Goal: Navigation & Orientation: Go to known website

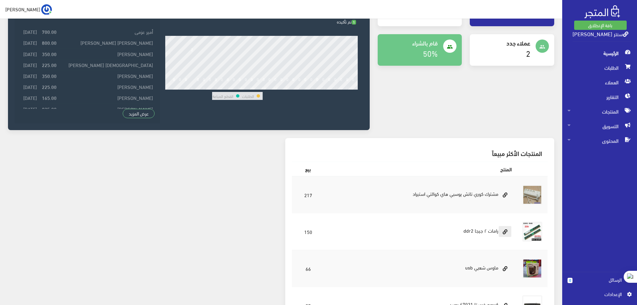
scroll to position [100, 0]
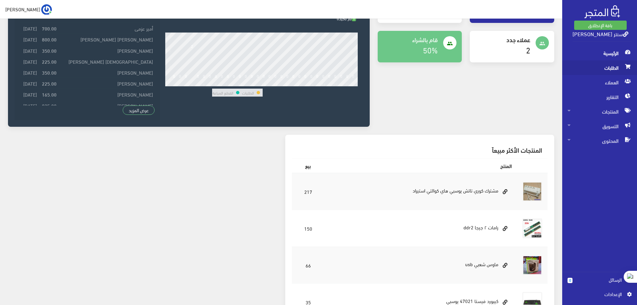
click at [606, 69] on span "الطلبات" at bounding box center [599, 67] width 64 height 15
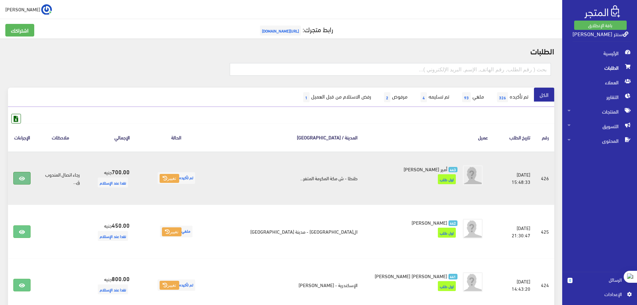
click at [23, 179] on icon at bounding box center [22, 178] width 6 height 5
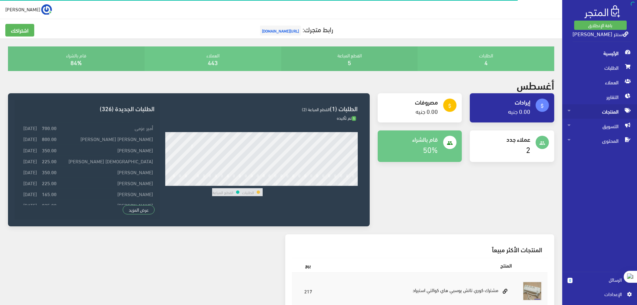
click at [606, 109] on span "المنتجات" at bounding box center [599, 111] width 64 height 15
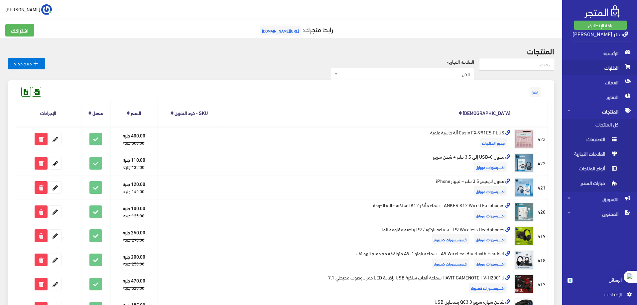
click at [615, 66] on span "الطلبات" at bounding box center [599, 67] width 64 height 15
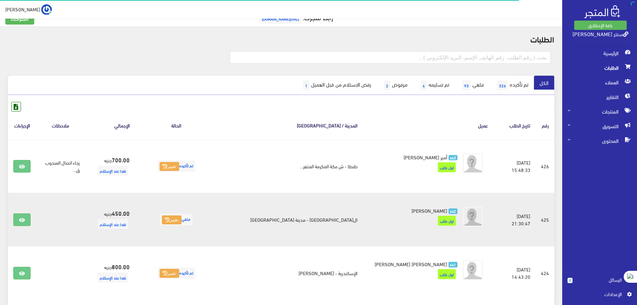
scroll to position [33, 0]
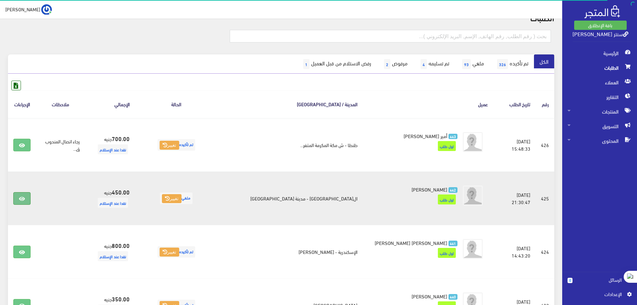
click at [25, 198] on icon at bounding box center [22, 198] width 6 height 5
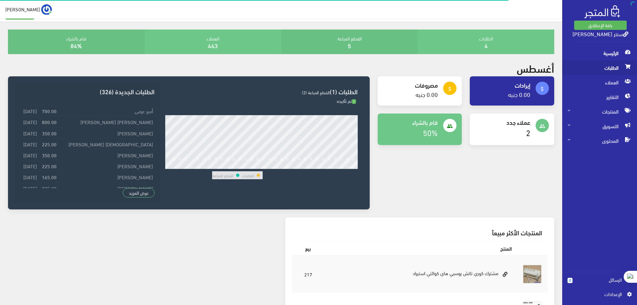
scroll to position [33, 0]
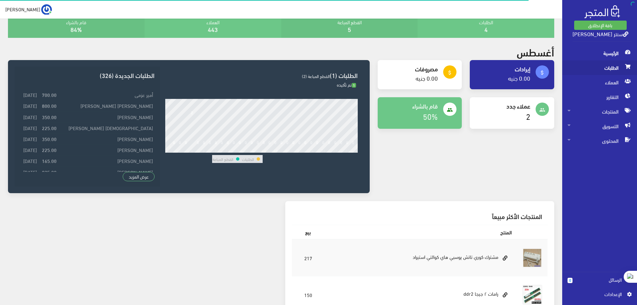
click at [615, 67] on span "الطلبات" at bounding box center [599, 67] width 64 height 15
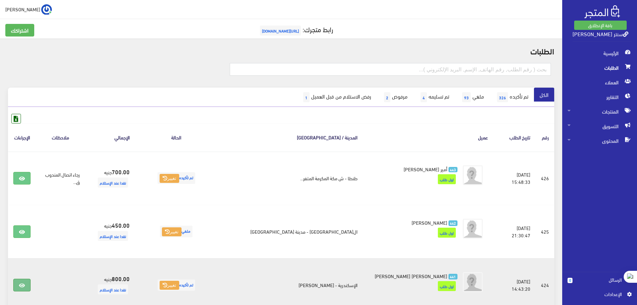
click at [30, 287] on link at bounding box center [21, 285] width 17 height 13
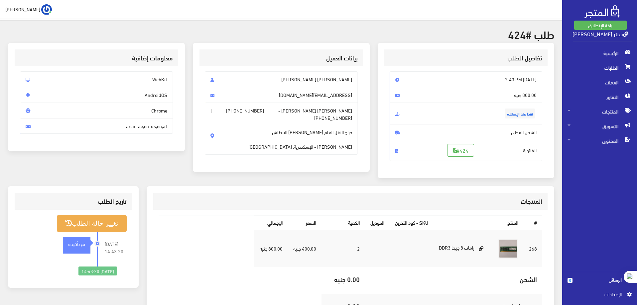
scroll to position [33, 0]
